Goal: Obtain resource: Download file/media

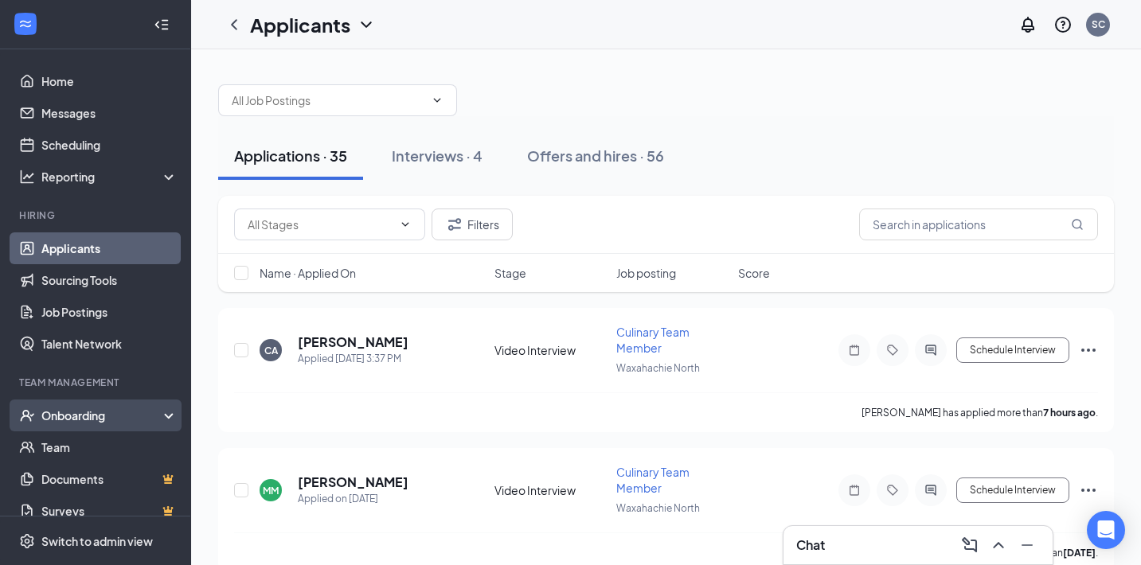
click at [102, 418] on div "Onboarding" at bounding box center [102, 416] width 123 height 16
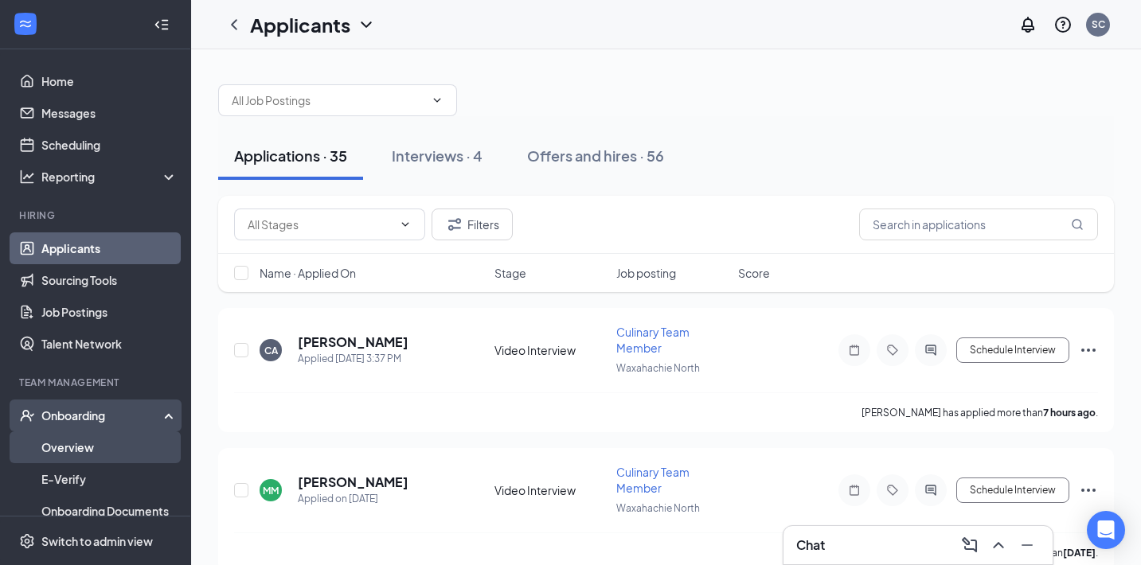
click at [95, 447] on link "Overview" at bounding box center [109, 447] width 136 height 32
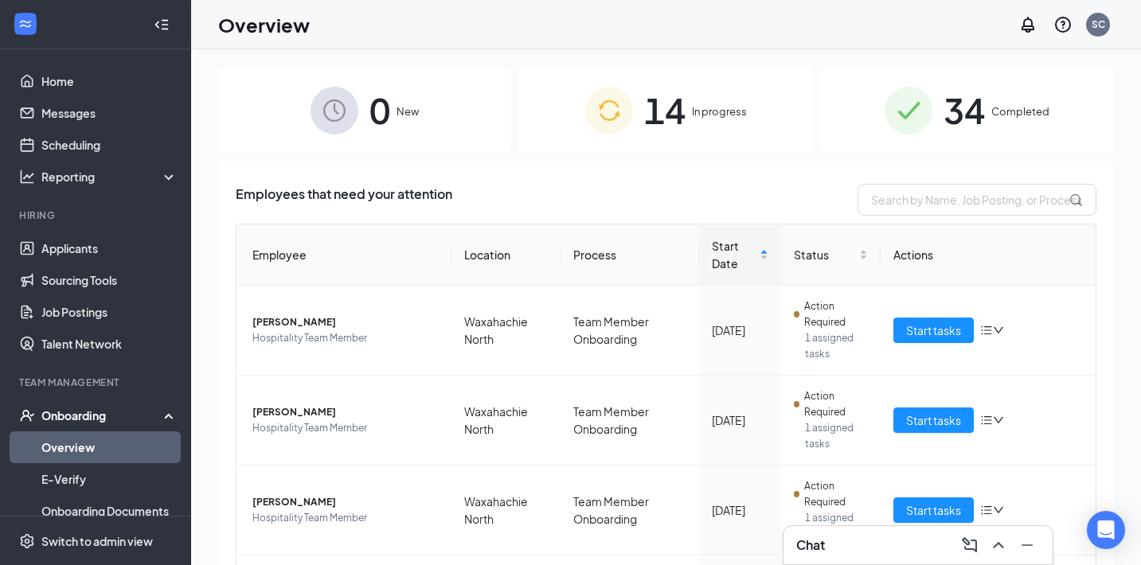
click at [895, 113] on img at bounding box center [908, 111] width 48 height 48
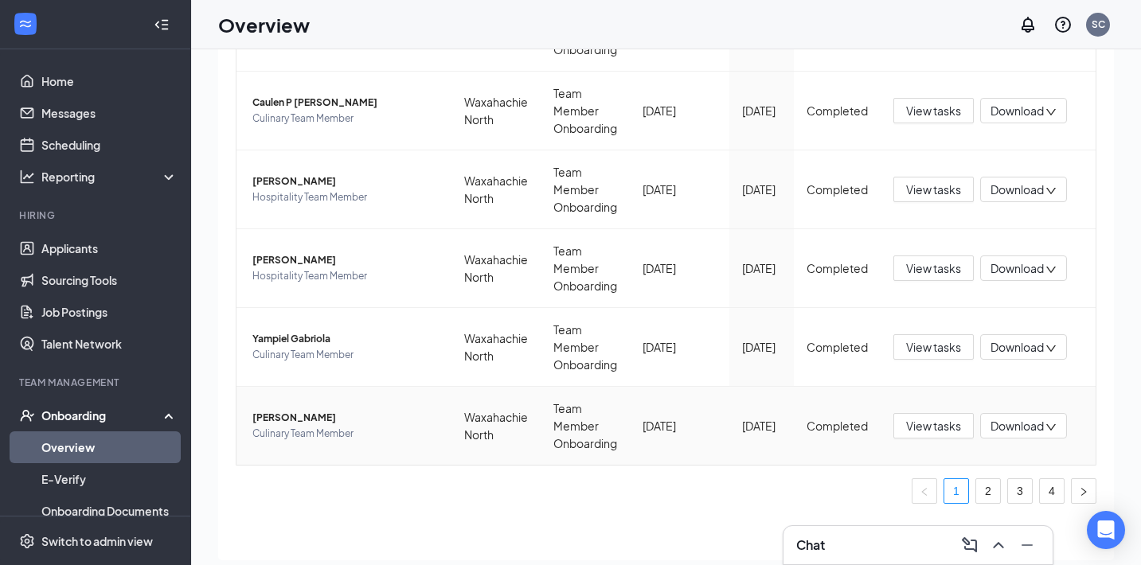
scroll to position [54, 0]
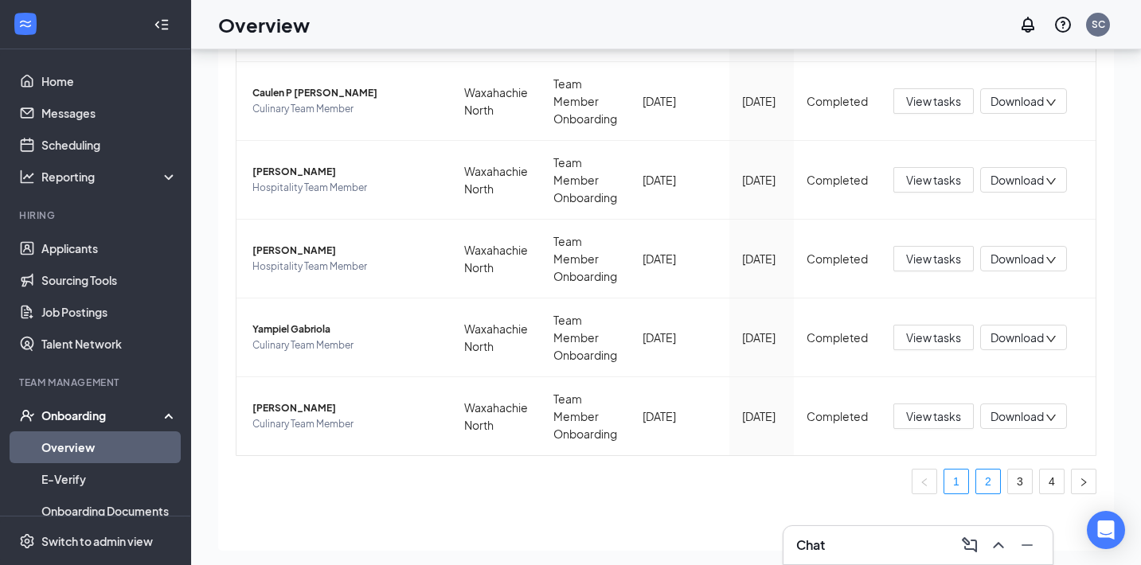
click at [989, 481] on link "2" at bounding box center [988, 482] width 24 height 24
click at [1019, 490] on link "3" at bounding box center [1020, 482] width 24 height 24
click at [1013, 425] on div "Download" at bounding box center [1023, 416] width 87 height 25
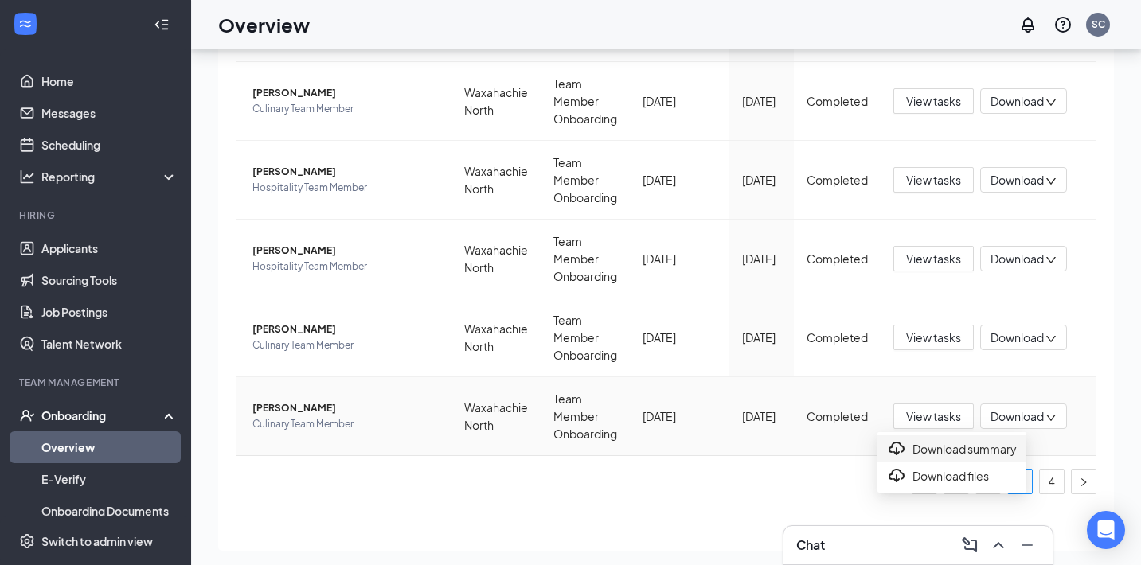
click at [978, 455] on div "Download summary" at bounding box center [952, 448] width 130 height 19
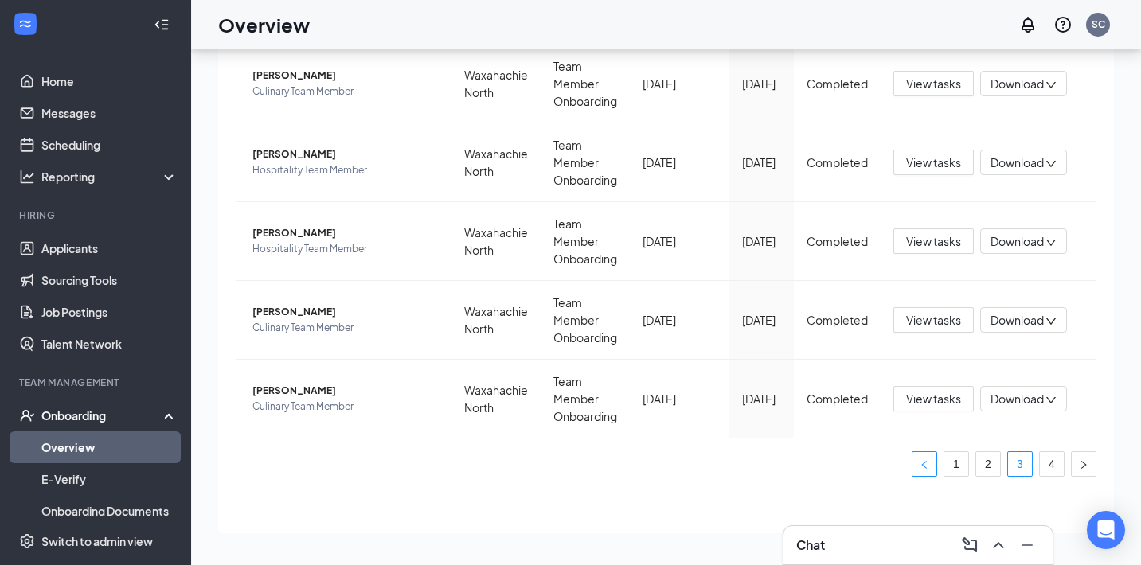
scroll to position [72, 0]
click at [1054, 466] on link "4" at bounding box center [1052, 464] width 24 height 24
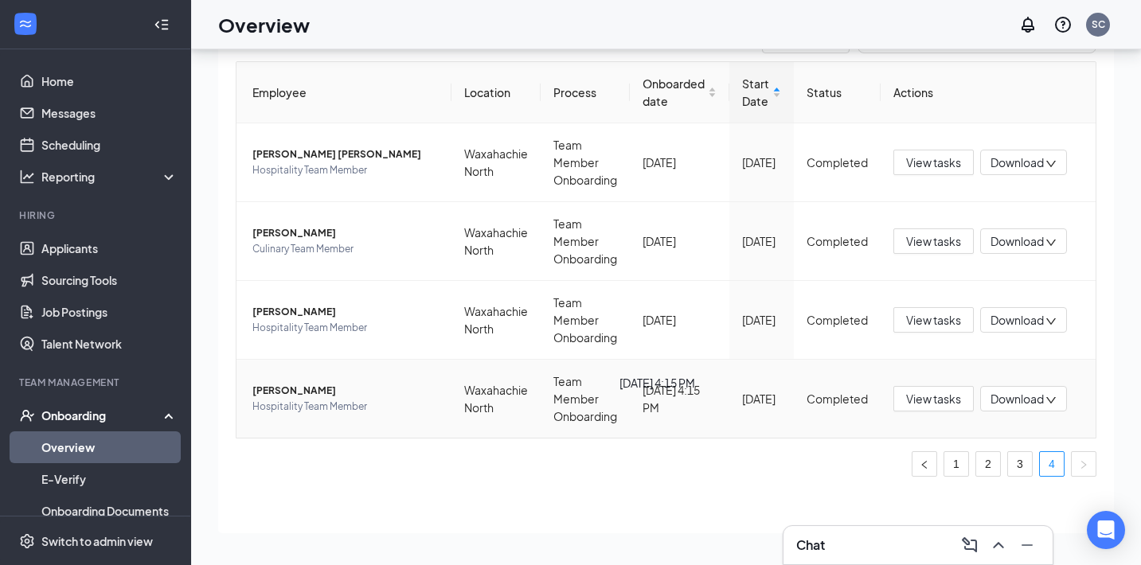
scroll to position [91, 0]
click at [1017, 459] on link "3" at bounding box center [1020, 464] width 24 height 24
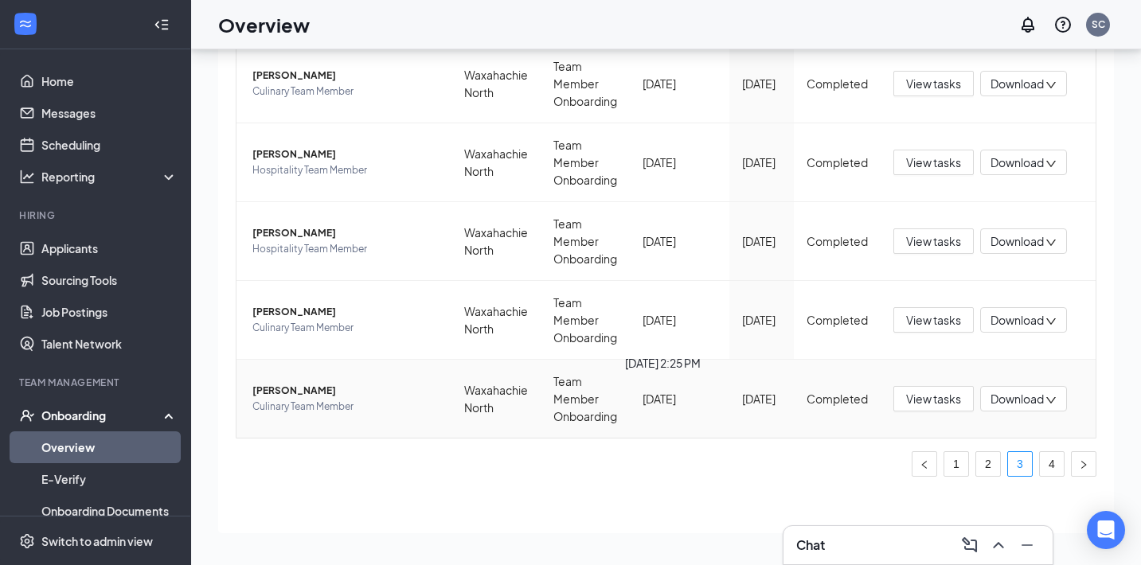
scroll to position [564, 0]
click at [1013, 404] on span "Download" at bounding box center [1016, 399] width 53 height 17
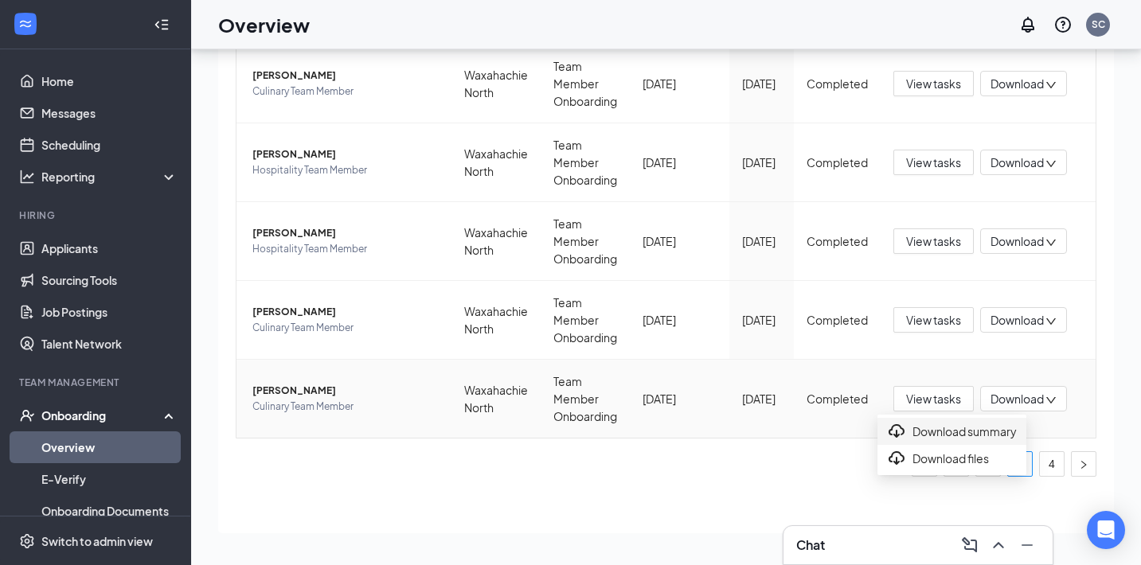
click at [967, 441] on div "Download summary" at bounding box center [952, 431] width 130 height 19
